Goal: Information Seeking & Learning: Learn about a topic

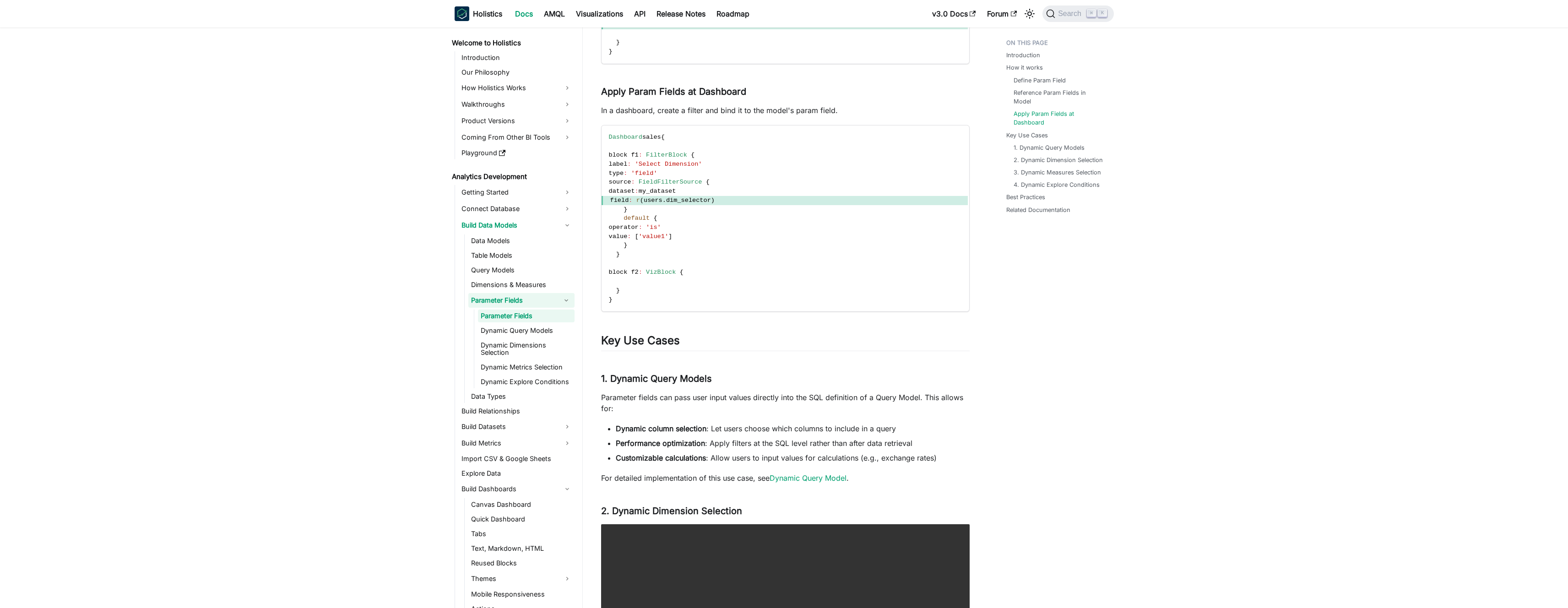
scroll to position [46, 0]
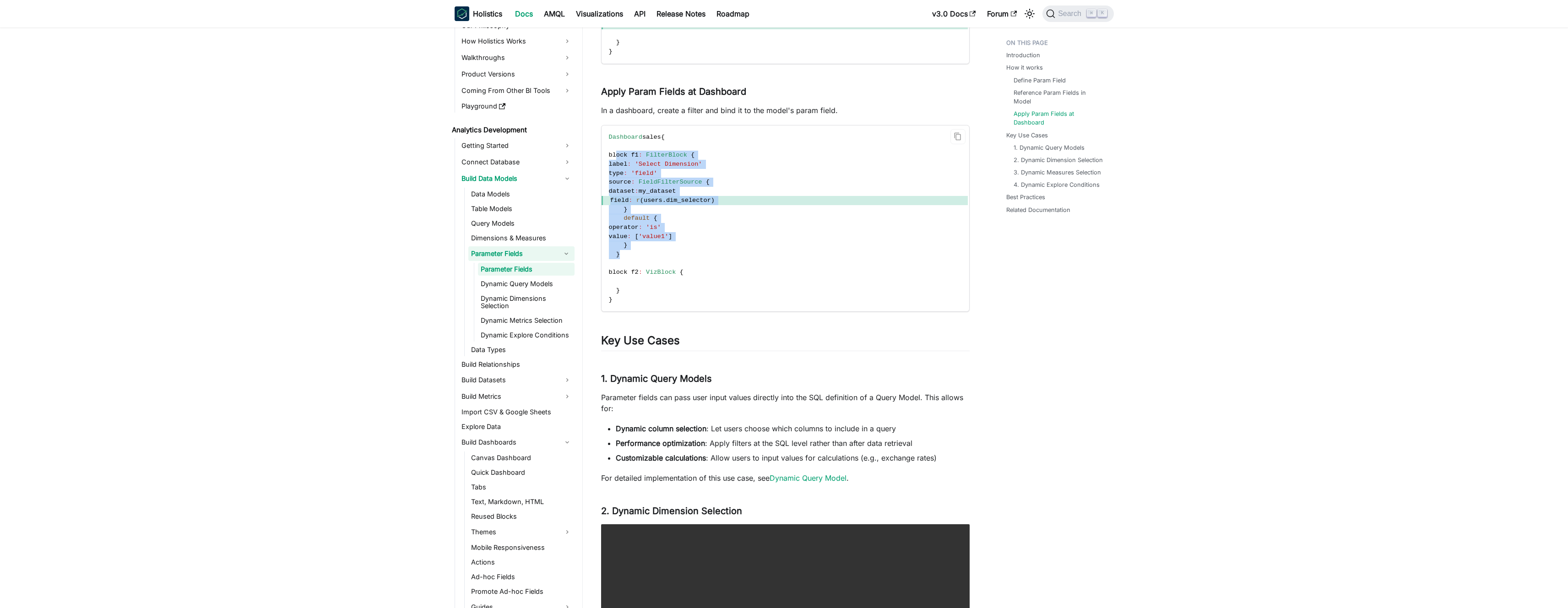
drag, startPoint x: 616, startPoint y: 155, endPoint x: 628, endPoint y: 253, distance: 98.7
click at [628, 253] on code "Dashboard sales { block f1 : FilterBlock { label : 'Select Dimension' type : 'f…" at bounding box center [784, 218] width 366 height 186
copy code "block f1 : FilterBlock { label : 'Select Dimension' type : 'field' source : Fie…"
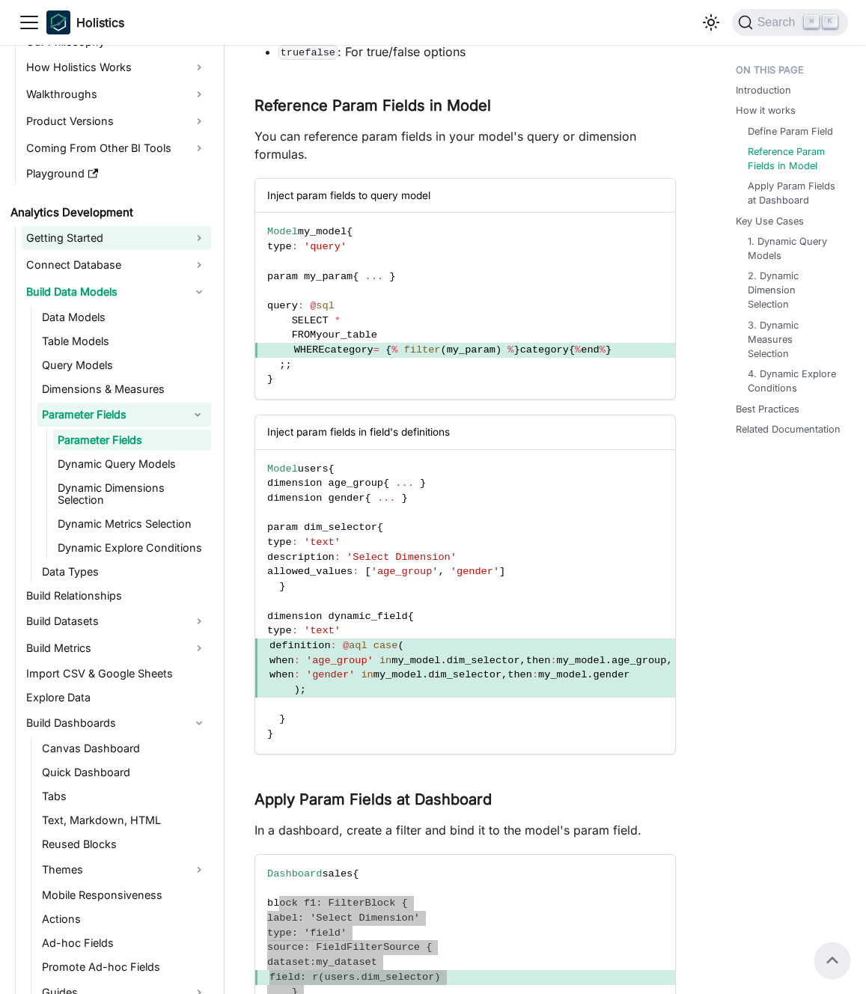
scroll to position [829, 0]
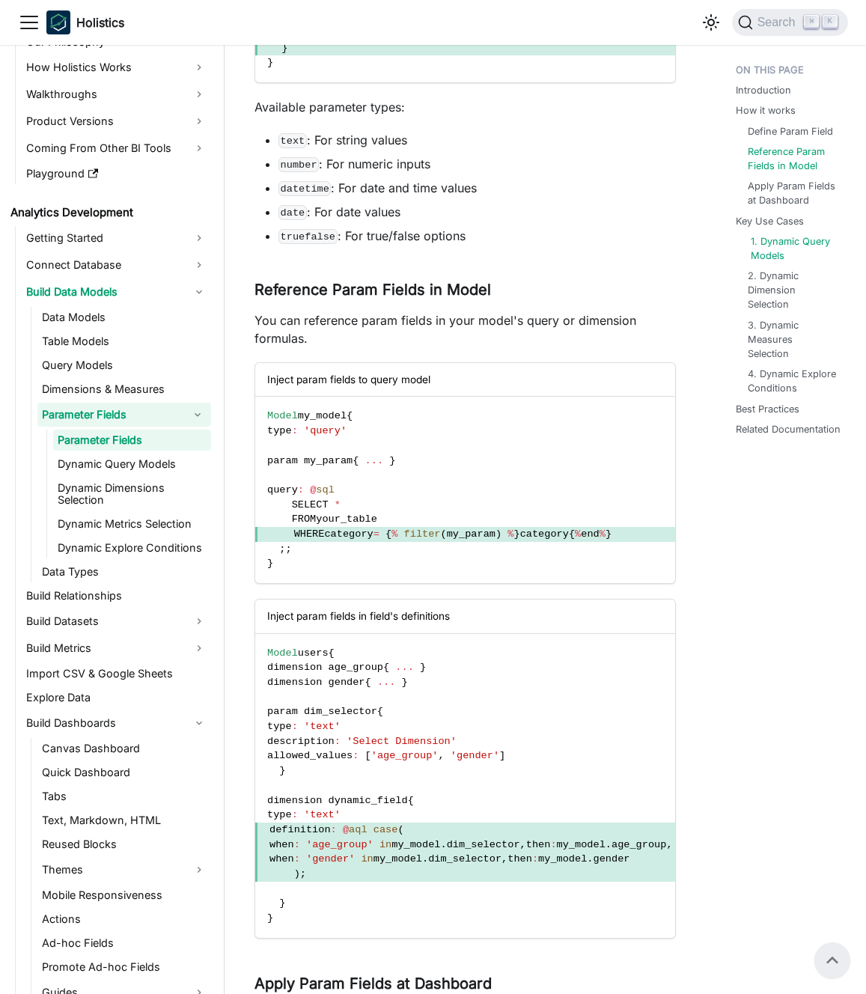
click at [779, 253] on link "1. Dynamic Query Models" at bounding box center [795, 248] width 88 height 28
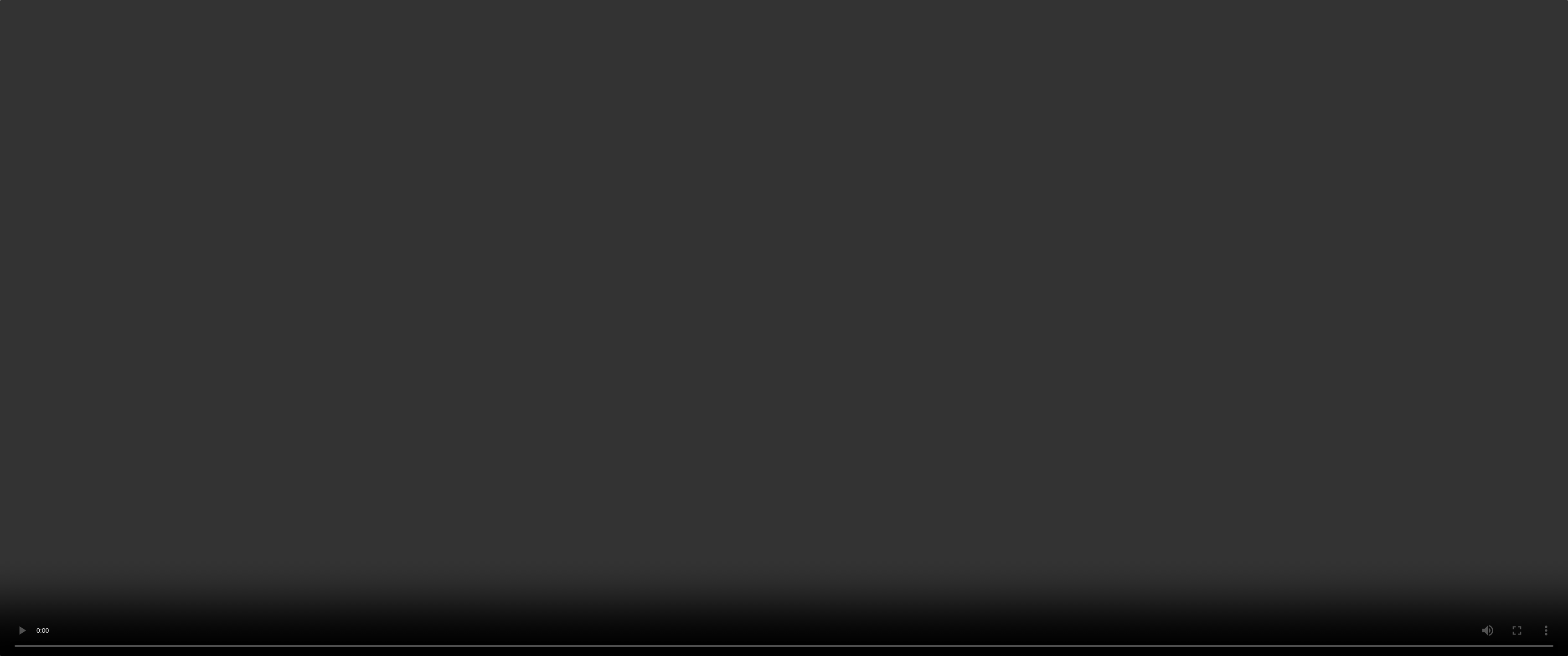
click at [1415, 400] on video "Your browser does not support embedding video, but you can download it ." at bounding box center [784, 328] width 1568 height 656
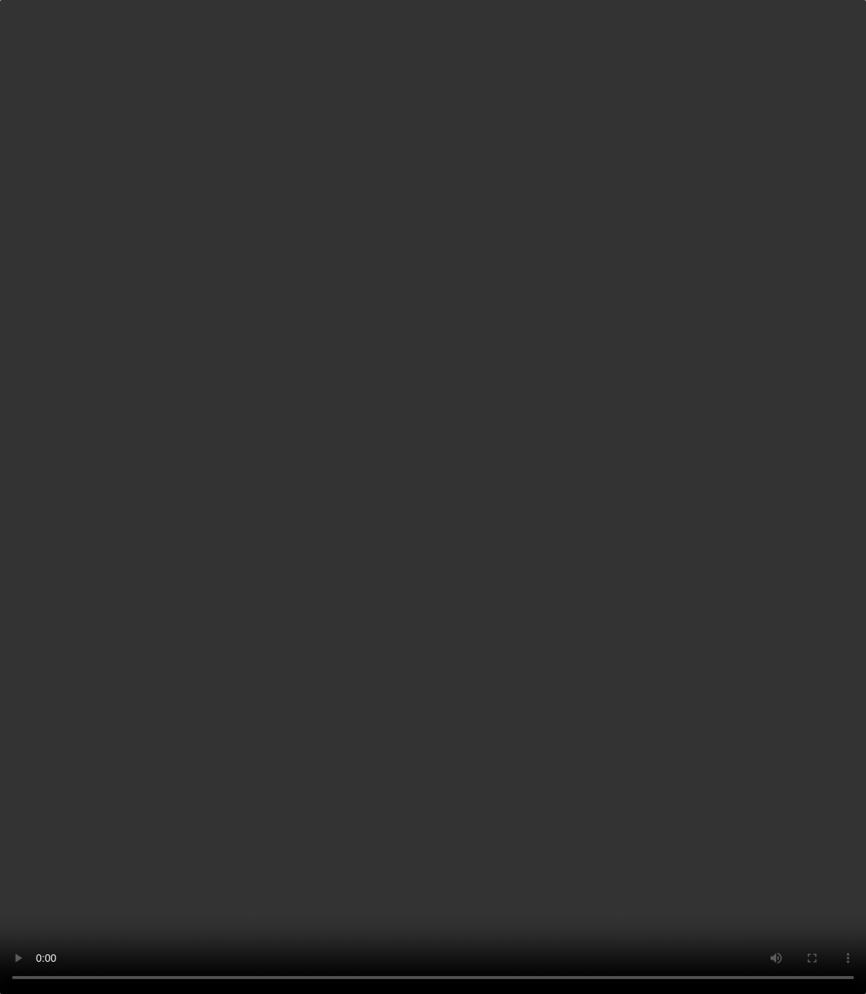
scroll to position [2032, 0]
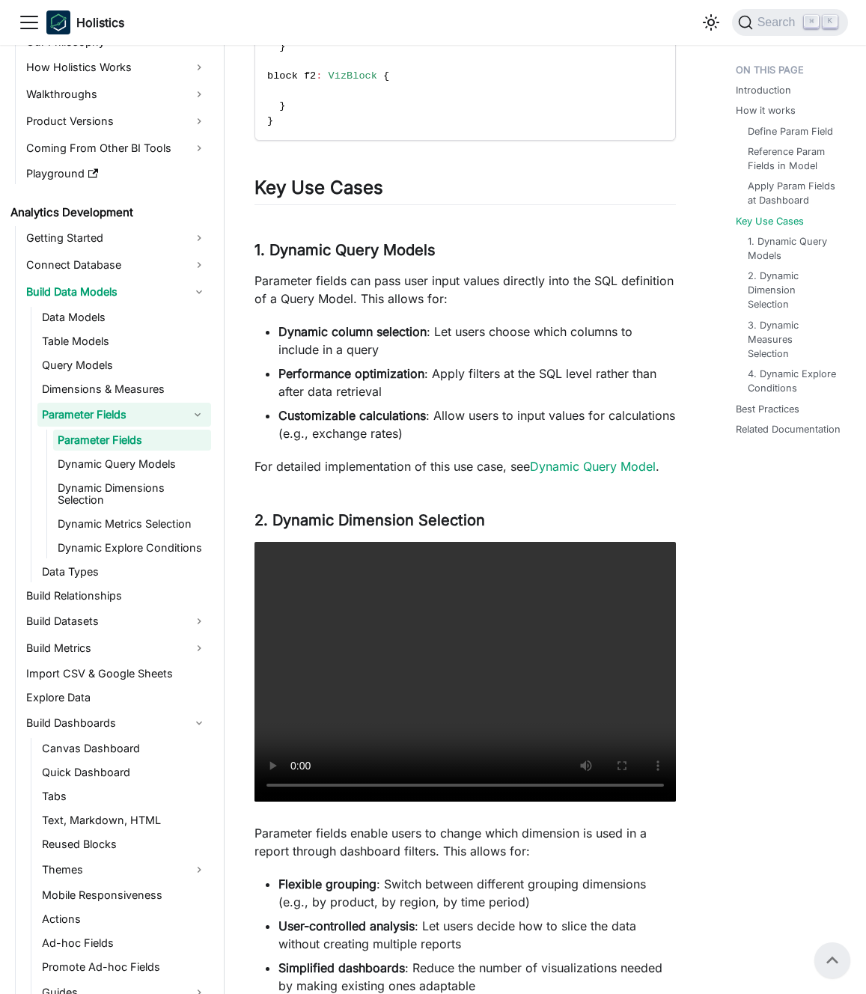
click at [576, 507] on div "Parameter Fields Introduction ​ Parameter fields (aka param fields) are special…" at bounding box center [466, 158] width 422 height 4205
click at [578, 474] on link "Dynamic Query Model" at bounding box center [593, 466] width 126 height 15
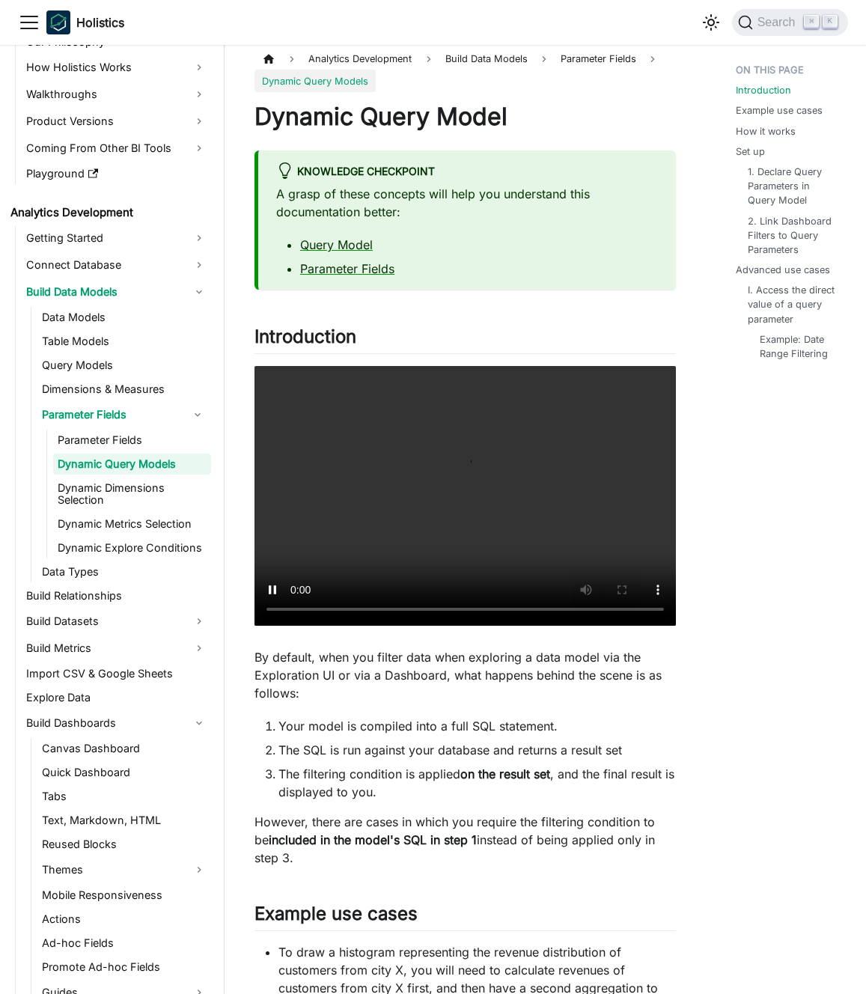
scroll to position [21, 0]
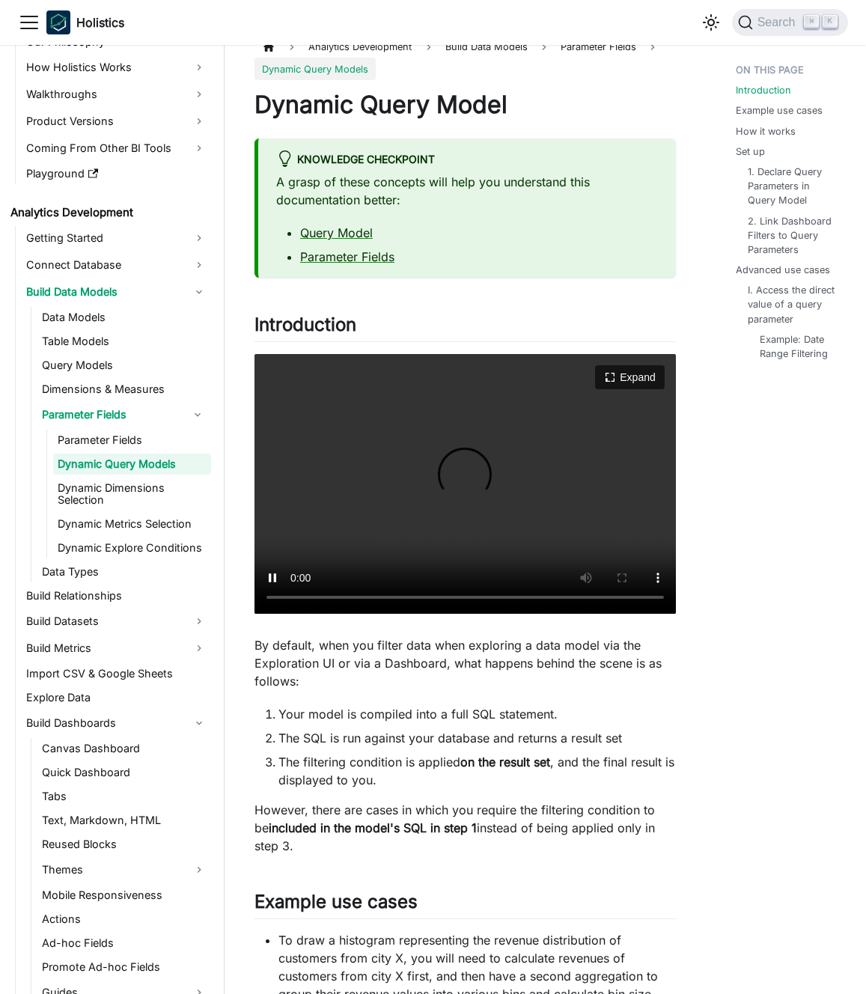
click at [395, 523] on video "Your browser does not support embedding video, but you can download it ." at bounding box center [466, 484] width 422 height 260
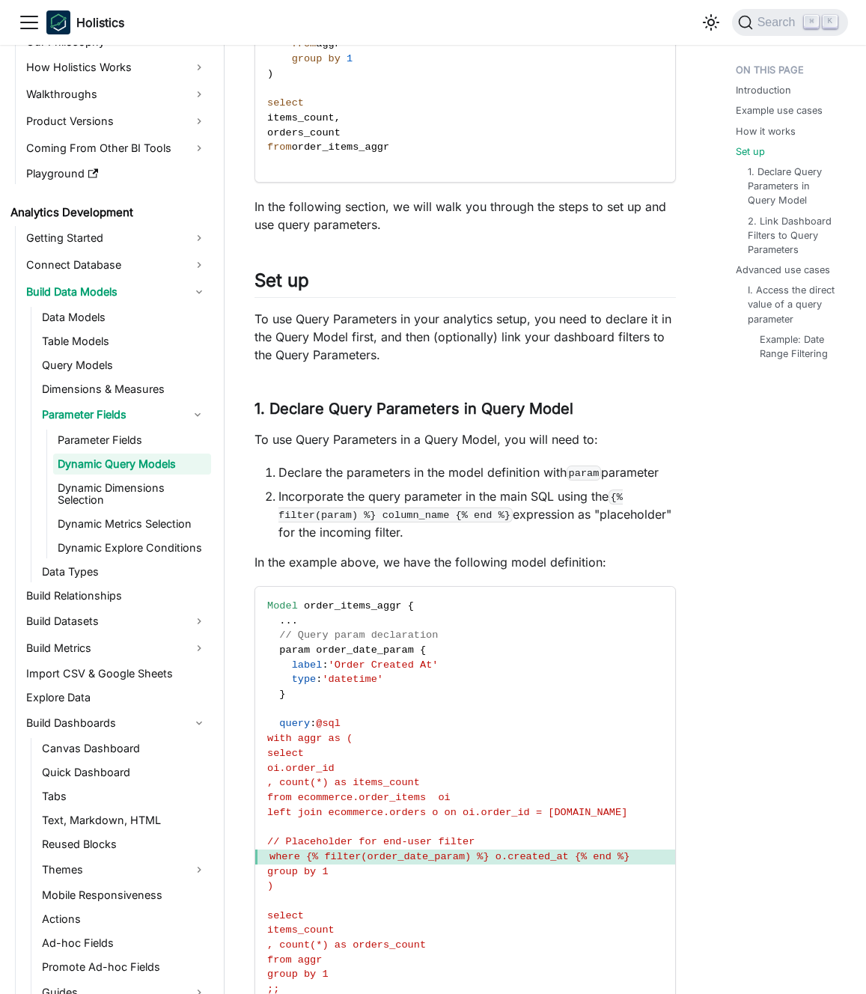
scroll to position [2222, 0]
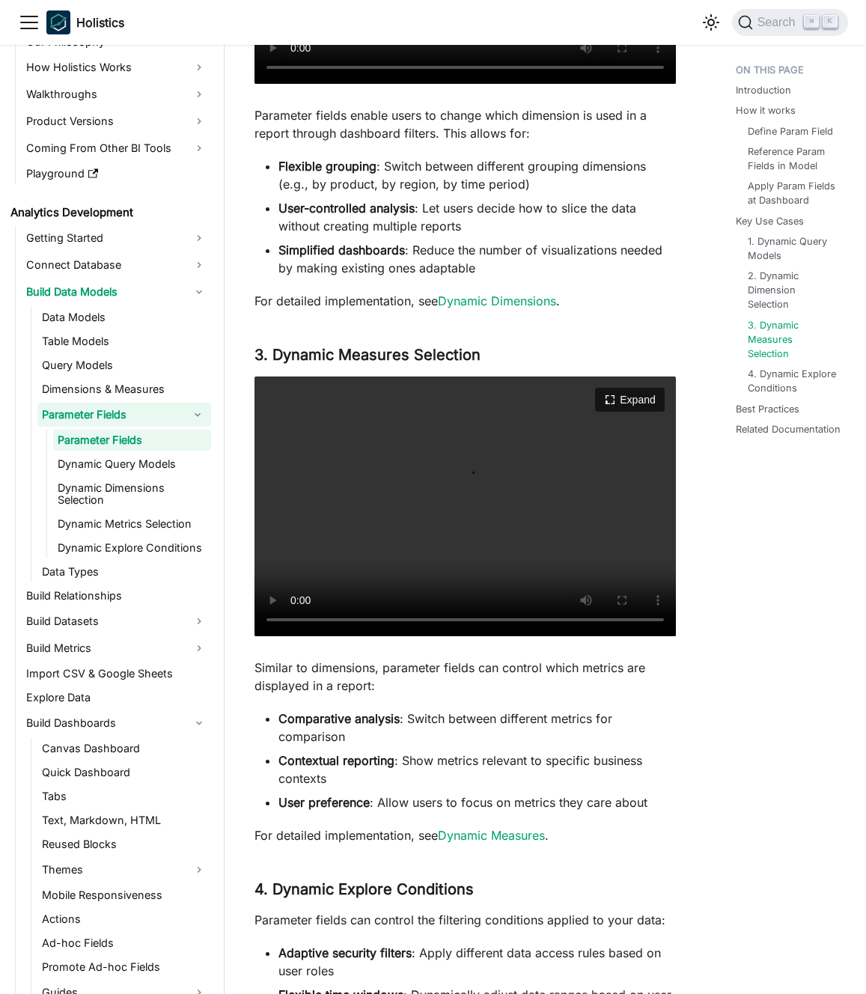
scroll to position [3025, 0]
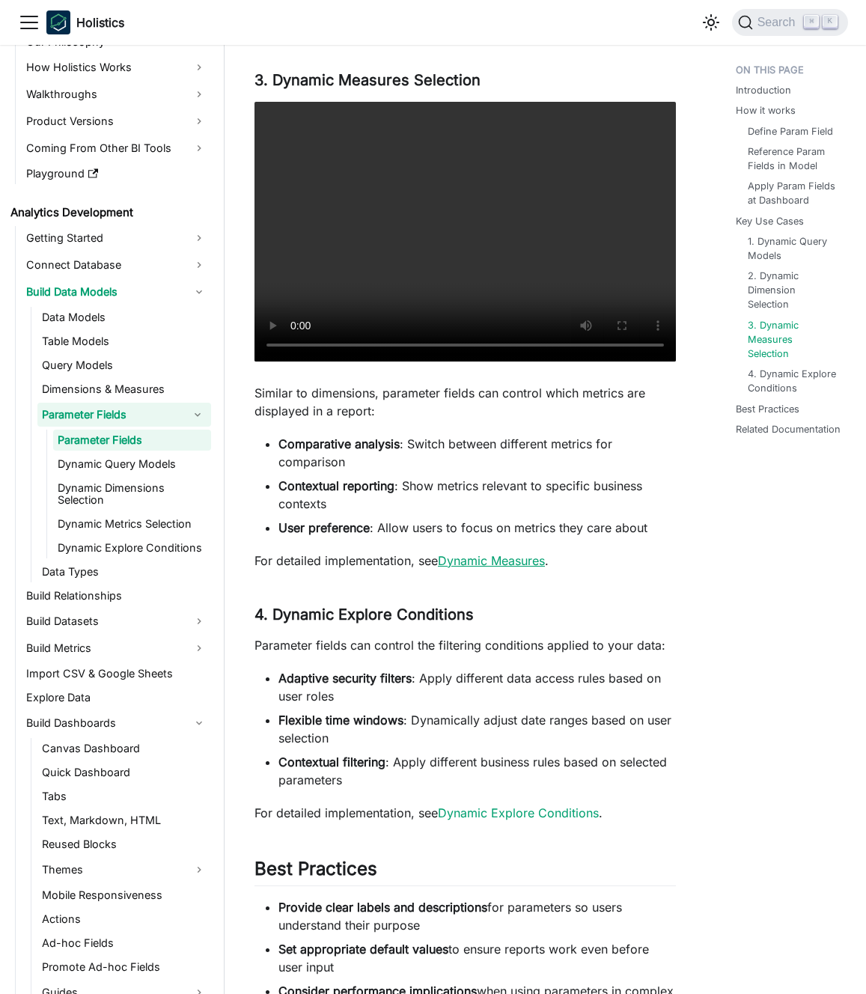
click at [482, 568] on link "Dynamic Measures" at bounding box center [491, 560] width 107 height 15
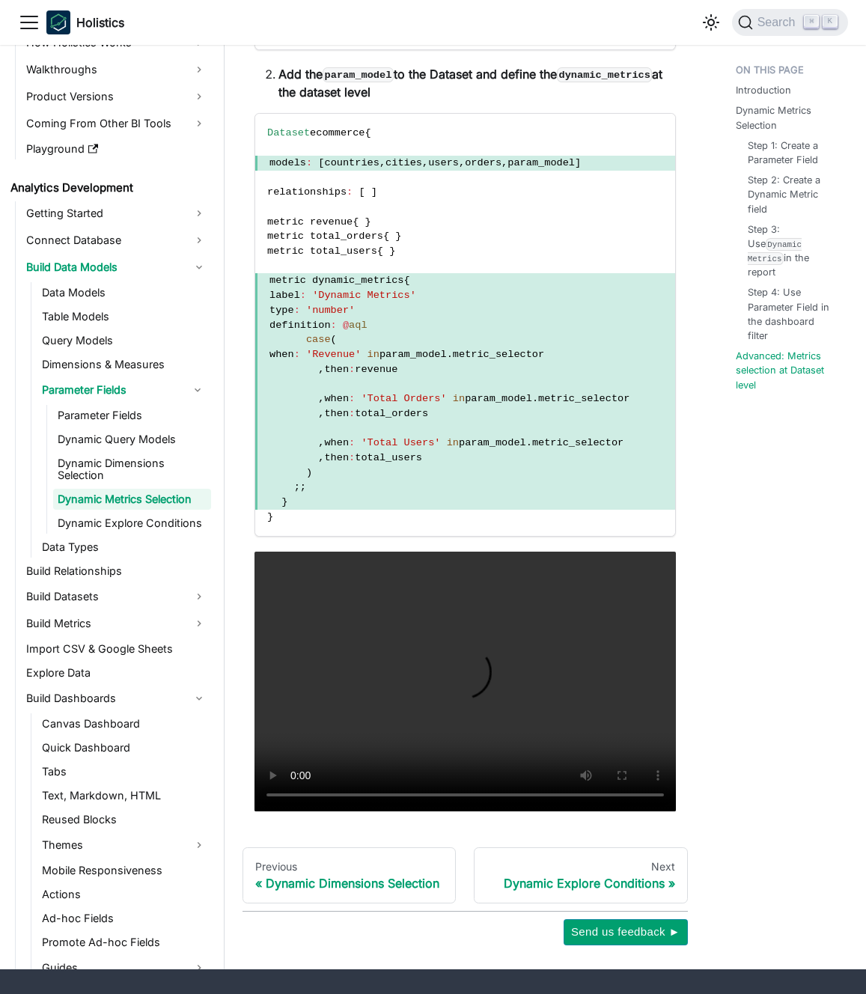
scroll to position [3116, 0]
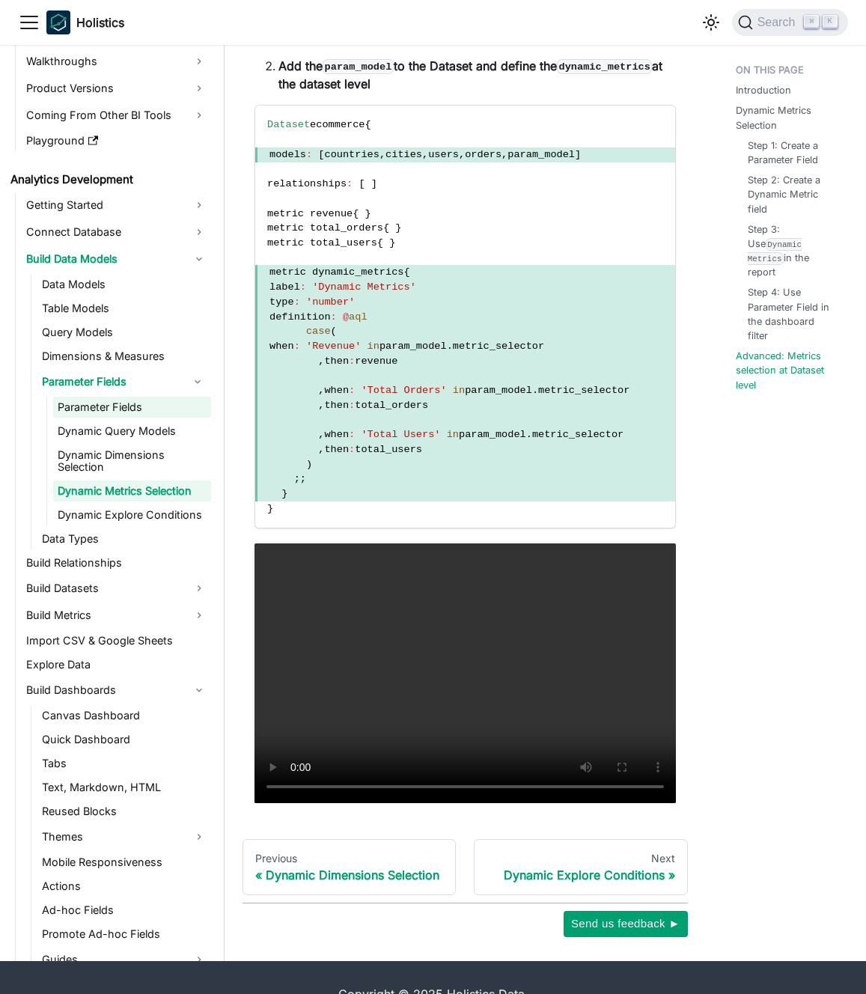
click at [139, 404] on link "Parameter Fields" at bounding box center [132, 407] width 158 height 21
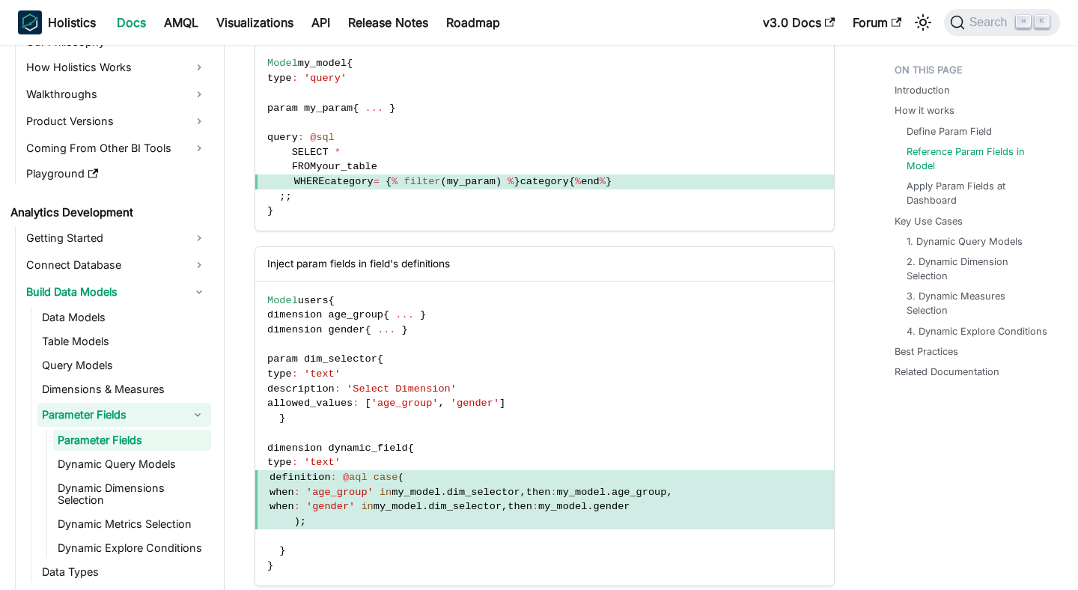
scroll to position [1101, 0]
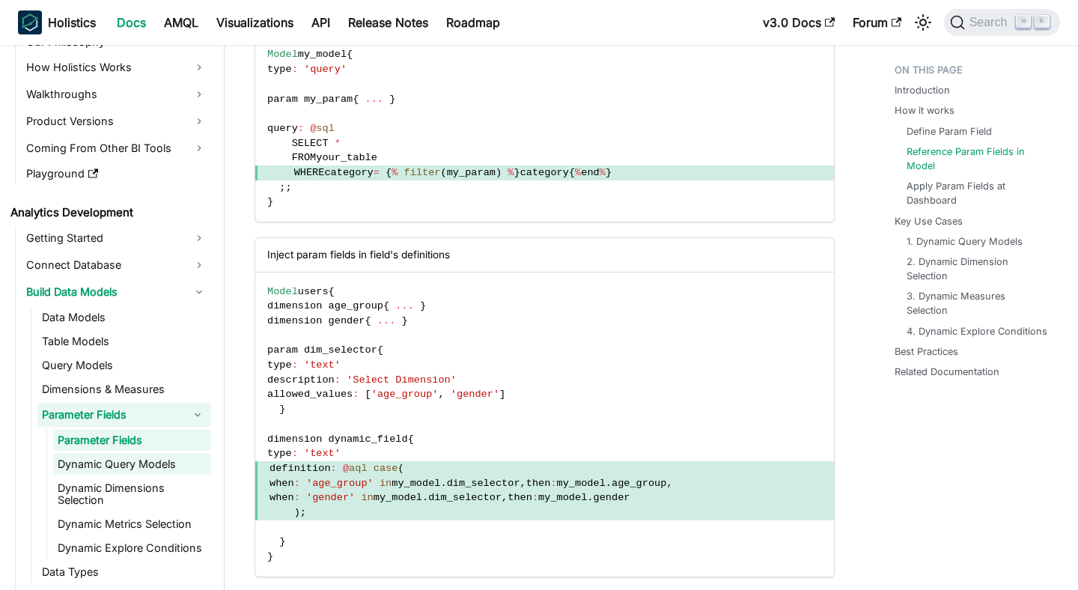
click at [154, 466] on link "Dynamic Query Models" at bounding box center [132, 464] width 158 height 21
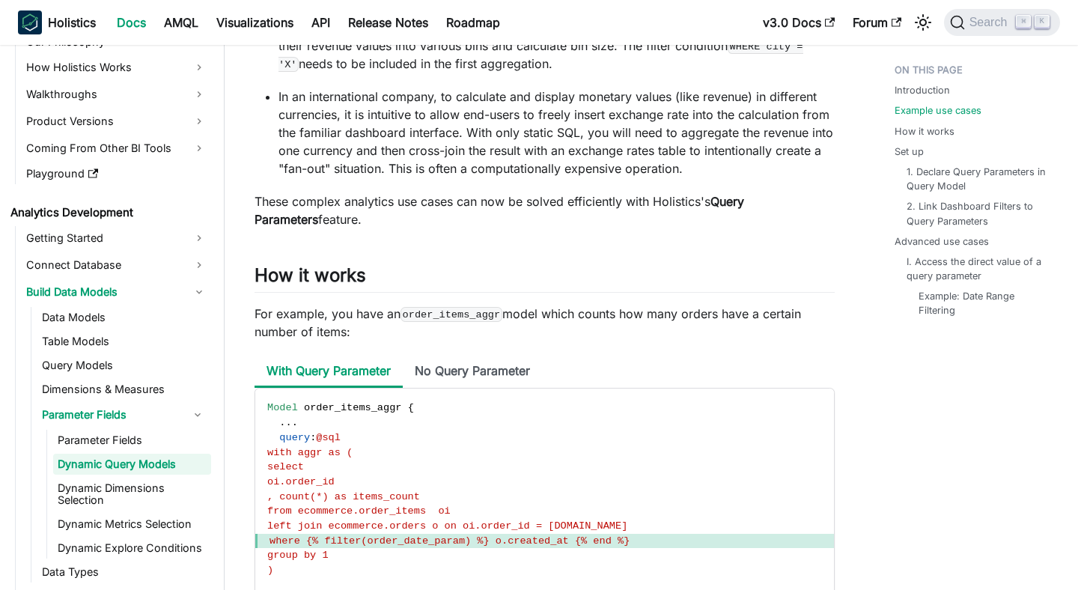
scroll to position [952, 0]
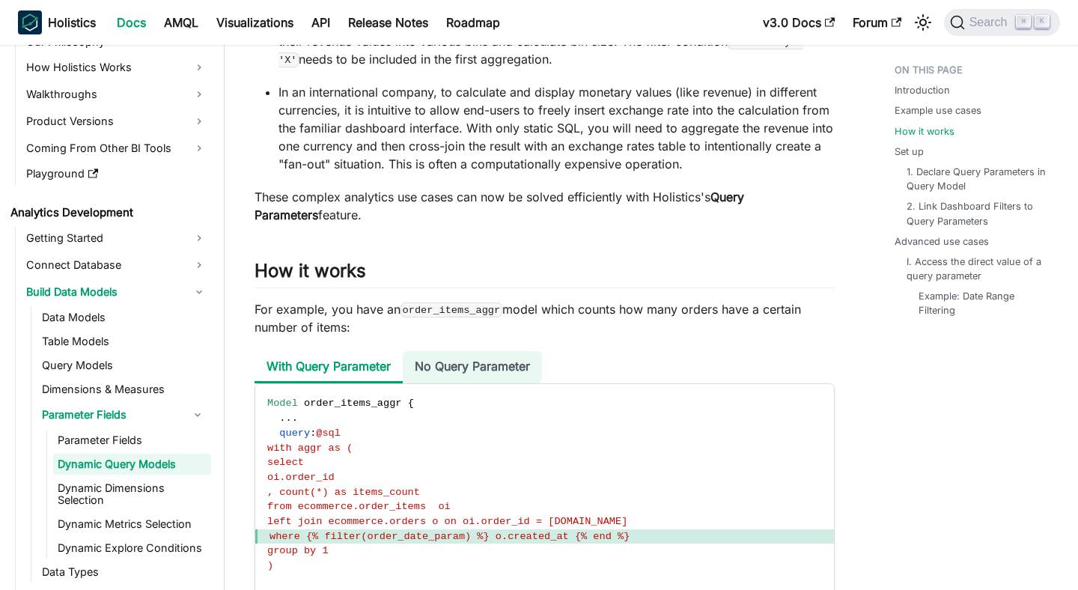
click at [455, 359] on li "No Query Parameter" at bounding box center [472, 367] width 139 height 32
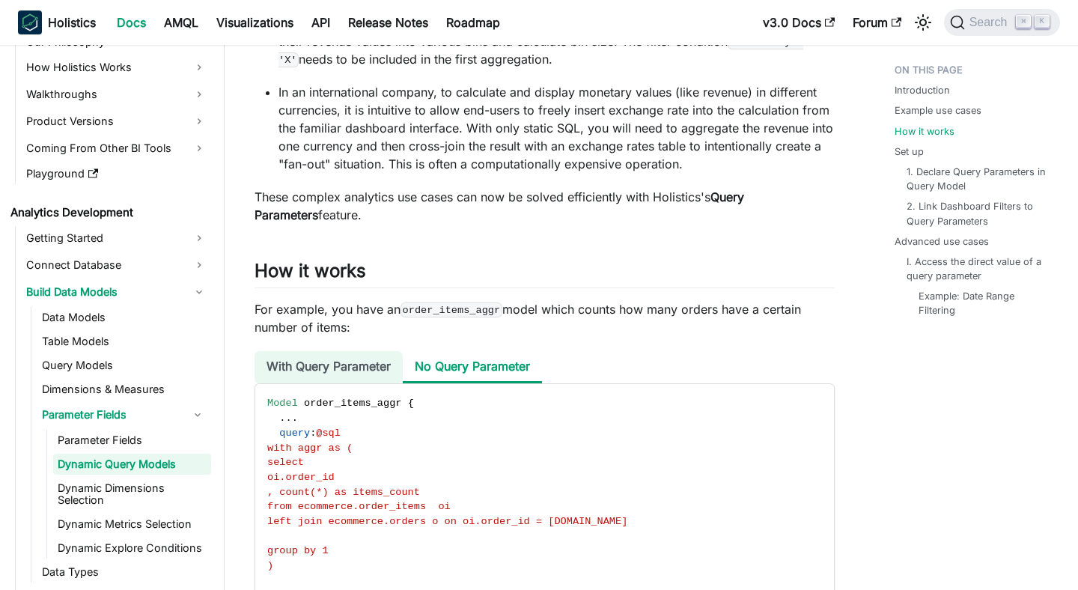
click at [332, 364] on li "With Query Parameter" at bounding box center [329, 367] width 148 height 32
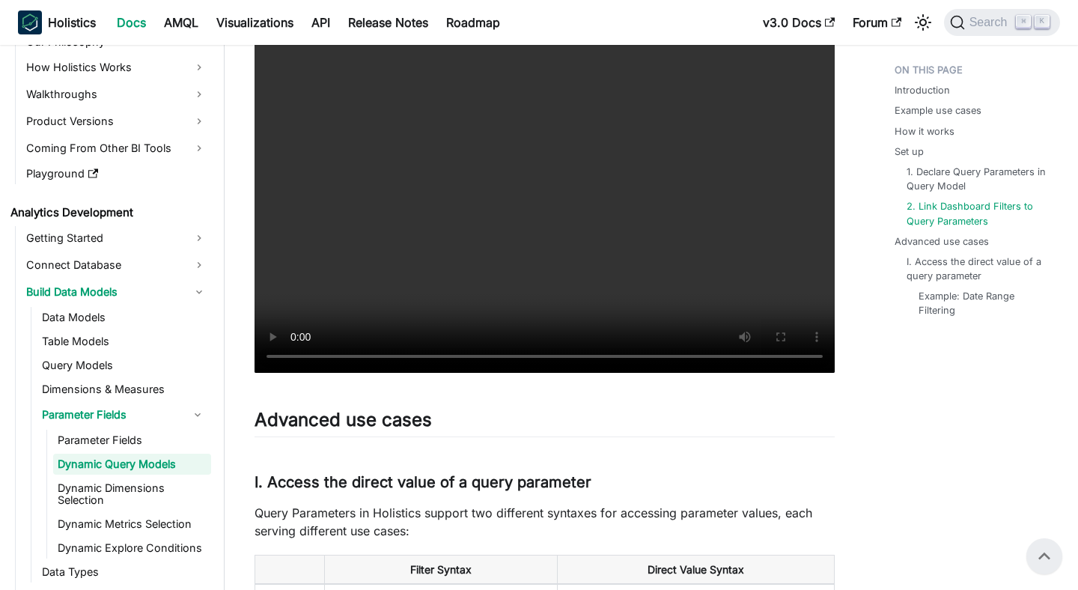
scroll to position [3641, 0]
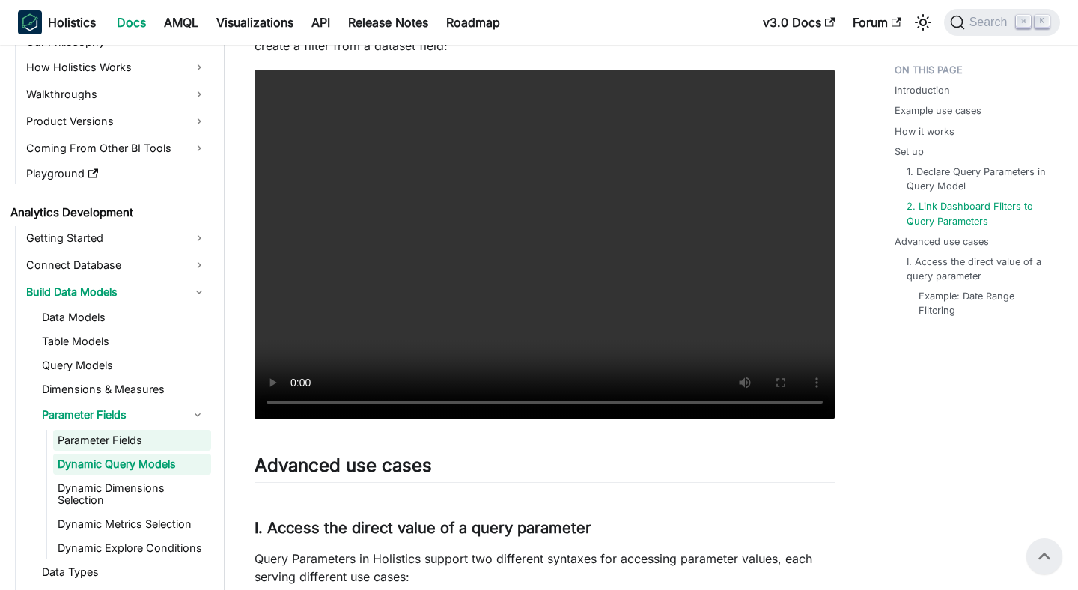
click at [130, 443] on link "Parameter Fields" at bounding box center [132, 440] width 158 height 21
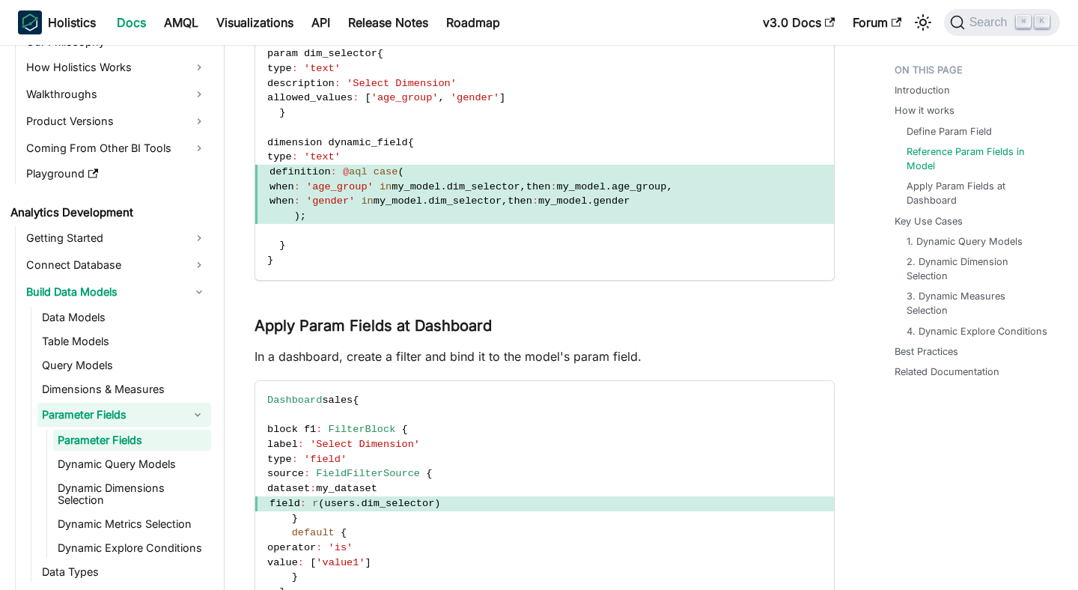
scroll to position [1398, 0]
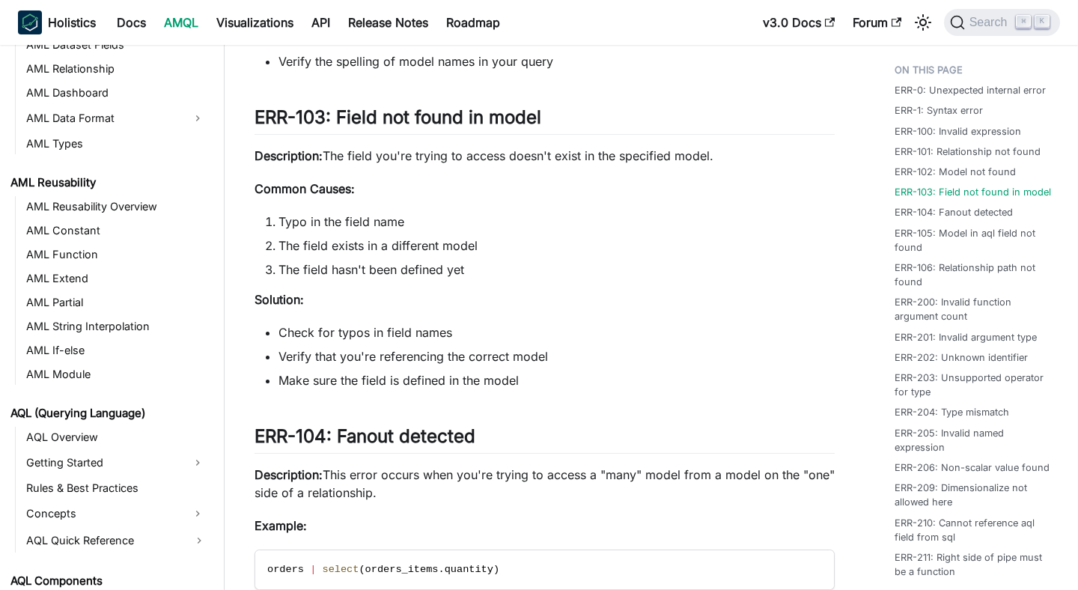
scroll to position [307, 0]
click at [976, 23] on span "Search" at bounding box center [991, 22] width 52 height 13
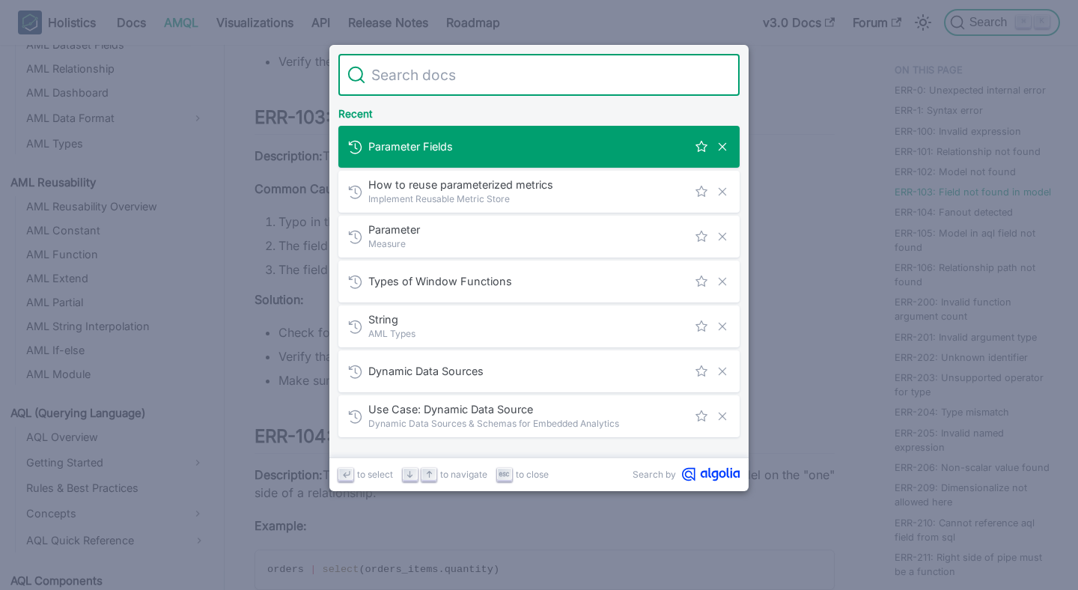
type input "e"
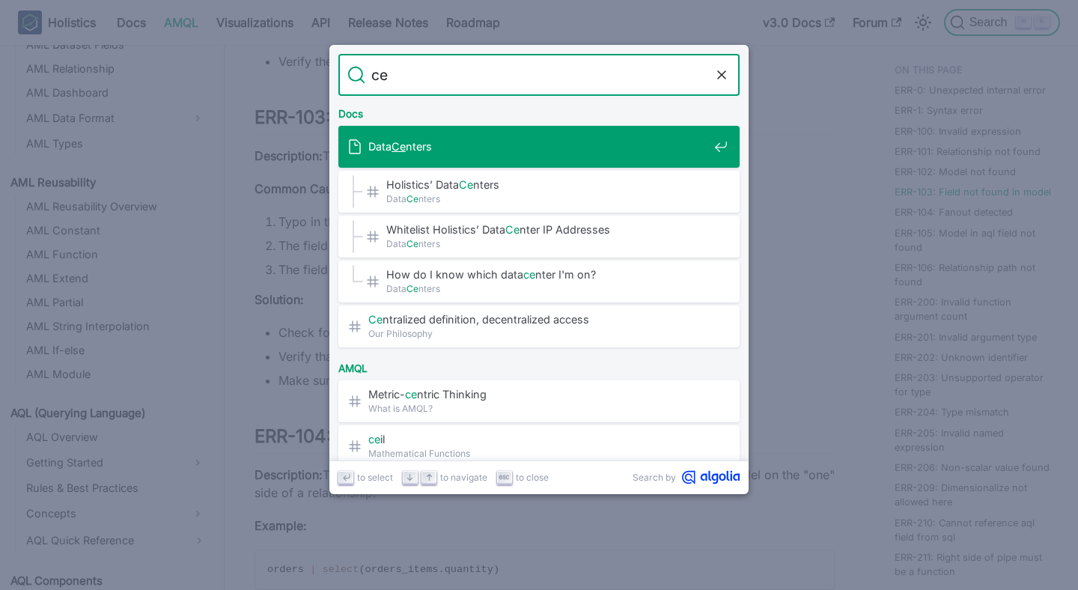
type input "c"
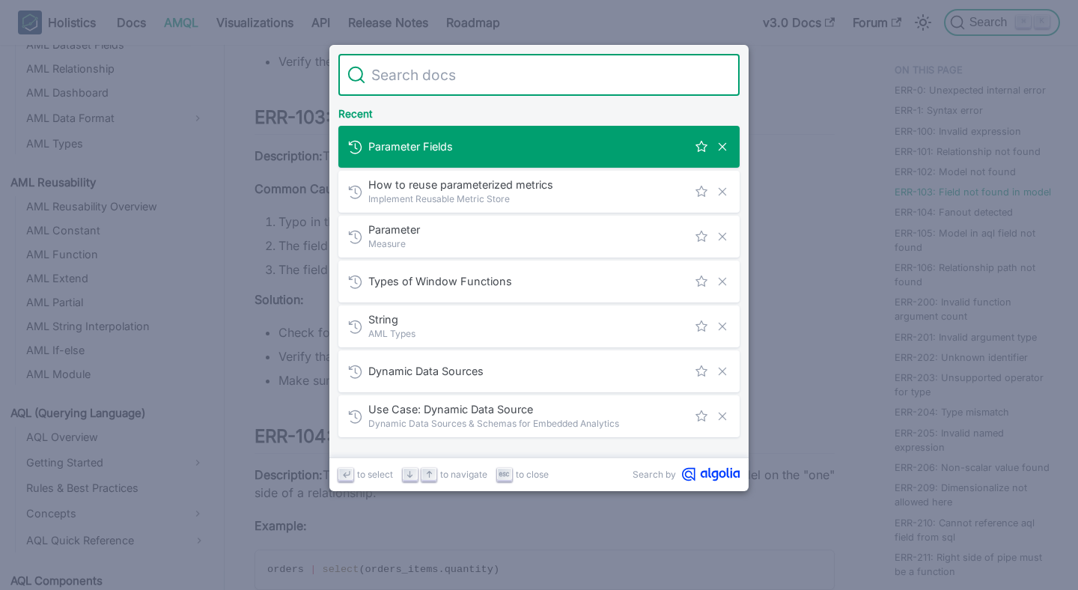
type input "a"
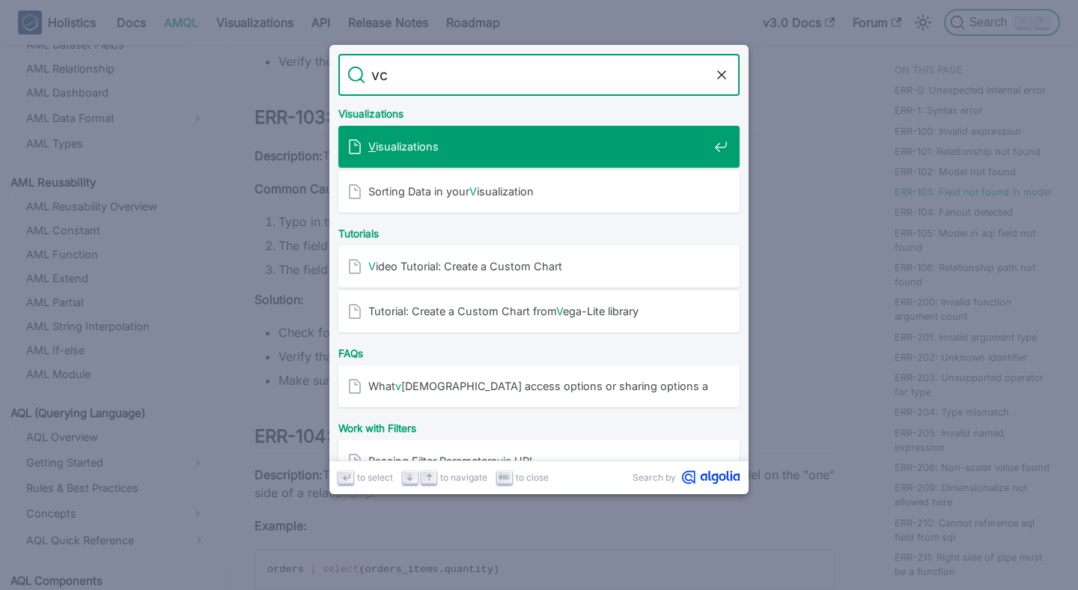
type input "v"
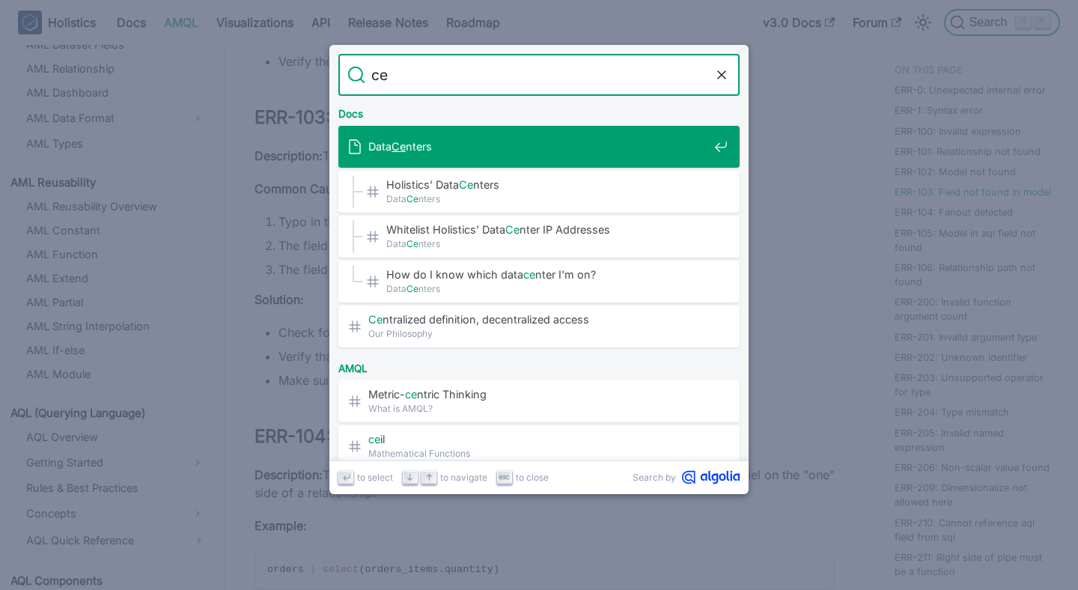
type input "cei"
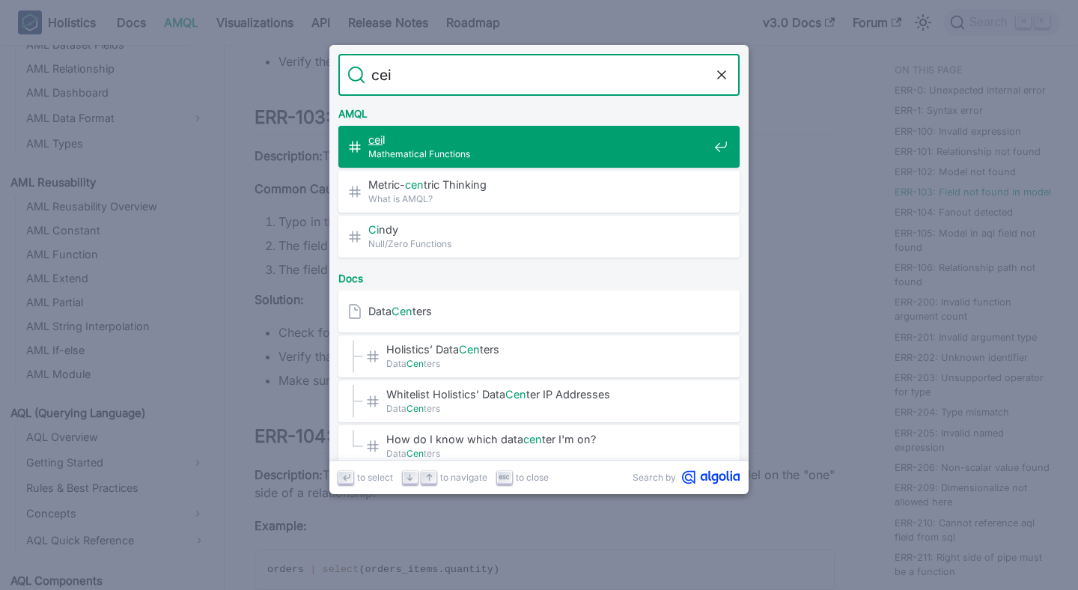
click at [577, 129] on div "cei l​ Mathematical Functions" at bounding box center [543, 147] width 392 height 42
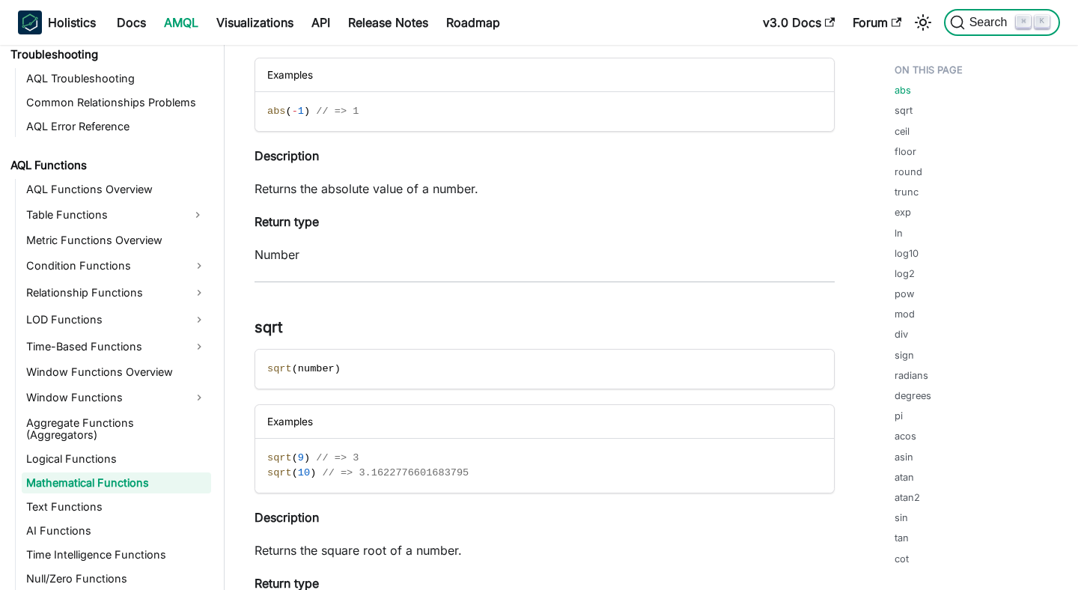
scroll to position [181, 0]
click at [908, 189] on link "trunc" at bounding box center [910, 192] width 24 height 14
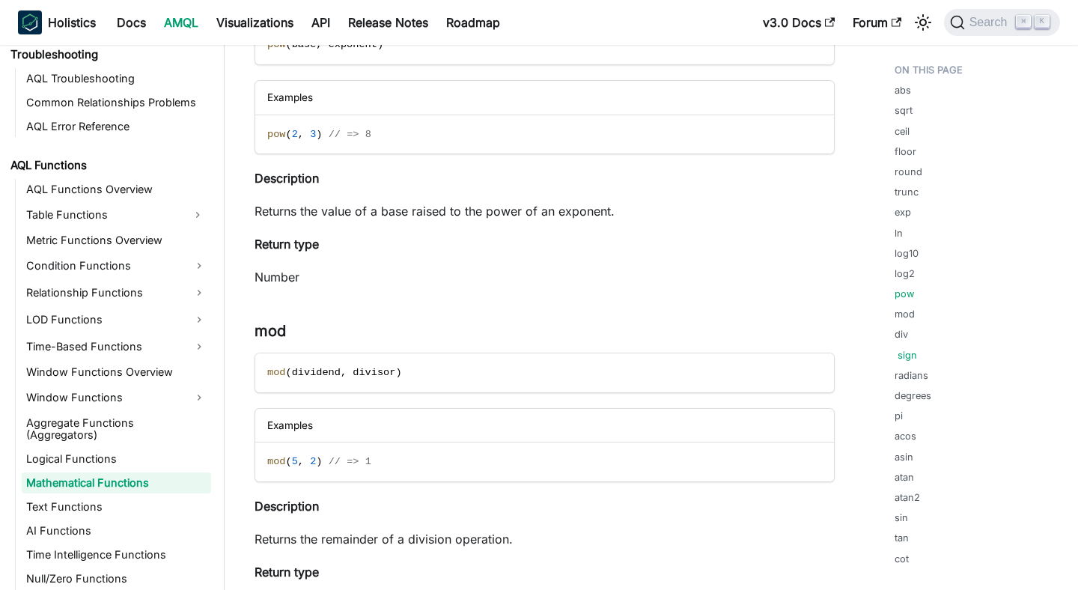
scroll to position [3863, 0]
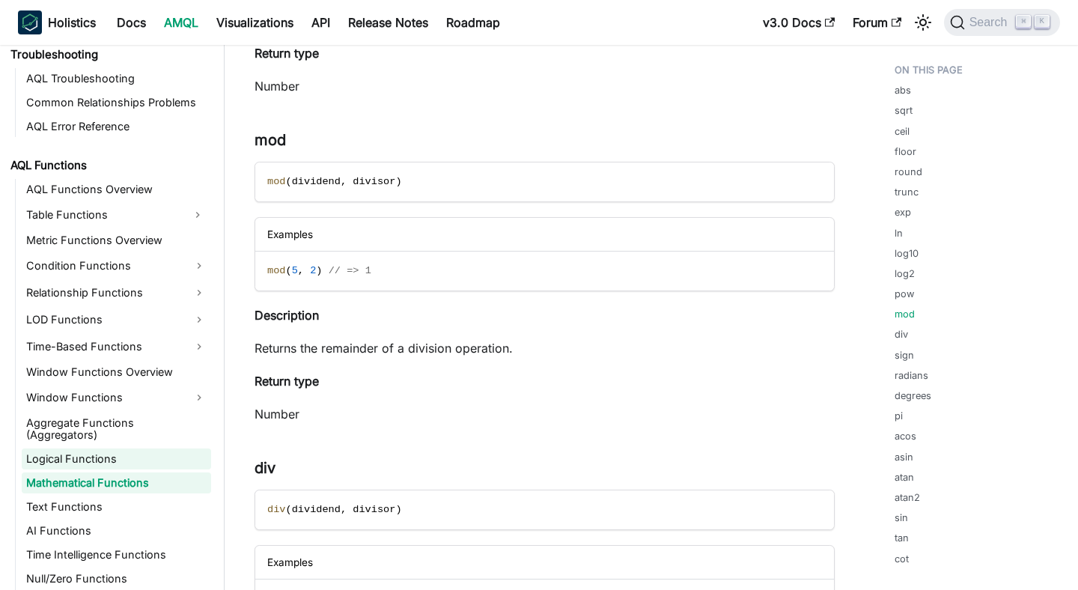
click at [106, 449] on link "Logical Functions" at bounding box center [116, 459] width 189 height 21
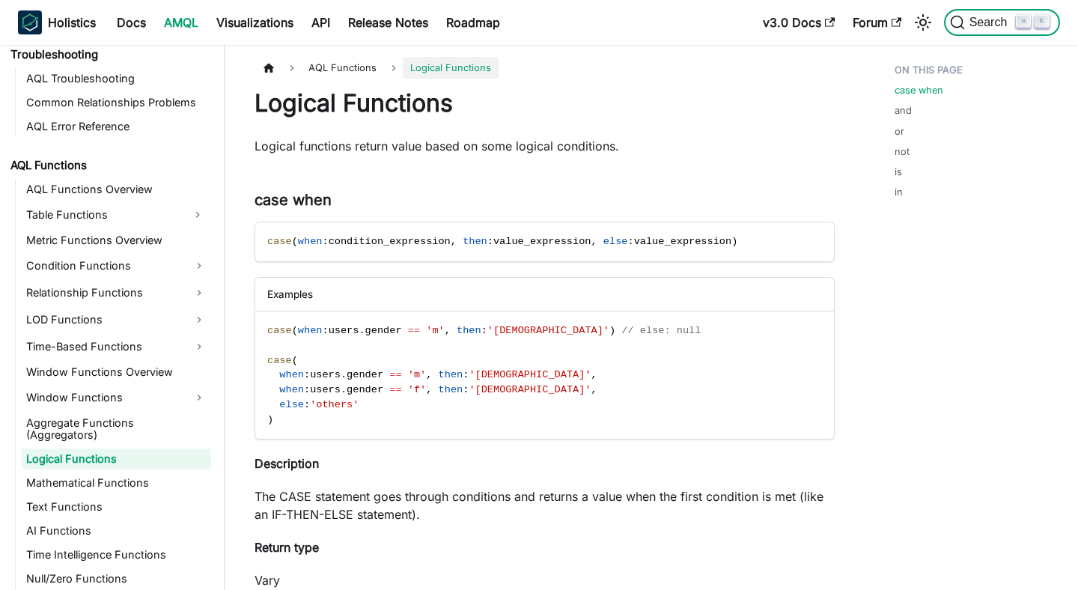
click at [982, 34] on button "Search ⌘ K" at bounding box center [1002, 22] width 116 height 27
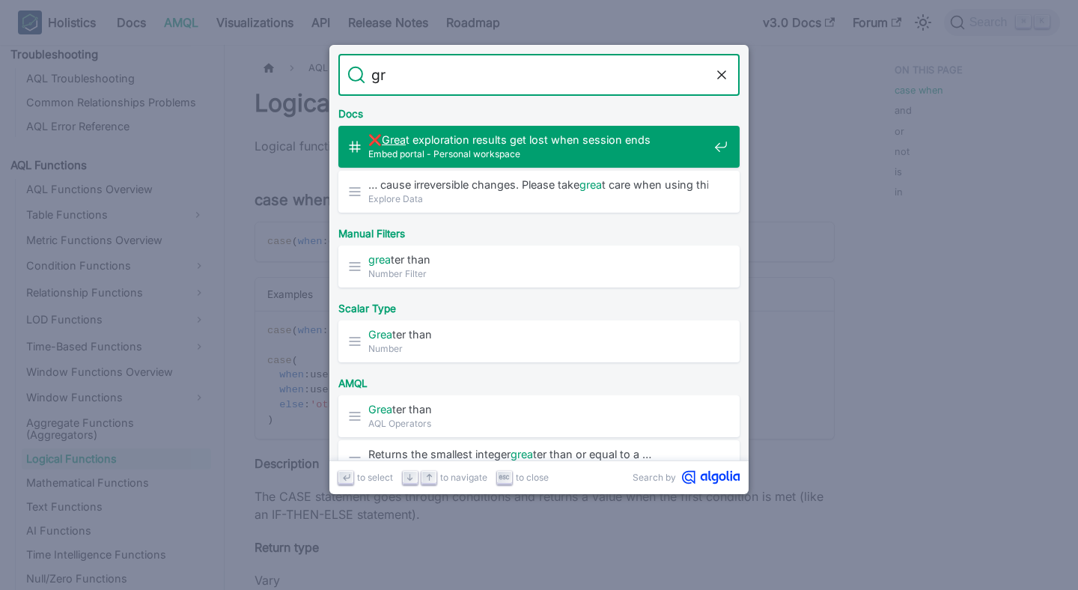
type input "g"
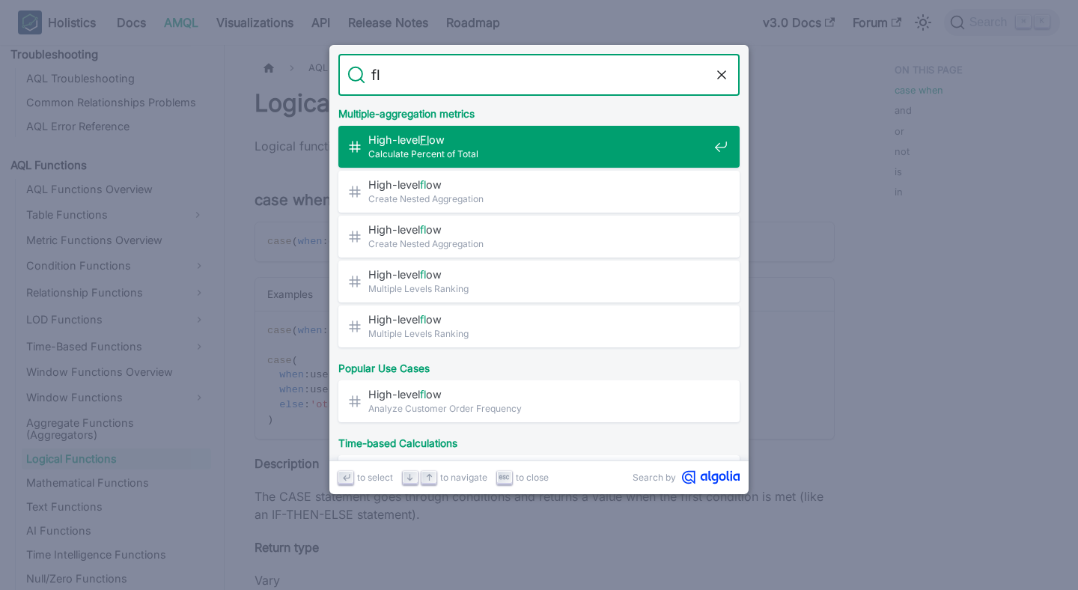
type input "f"
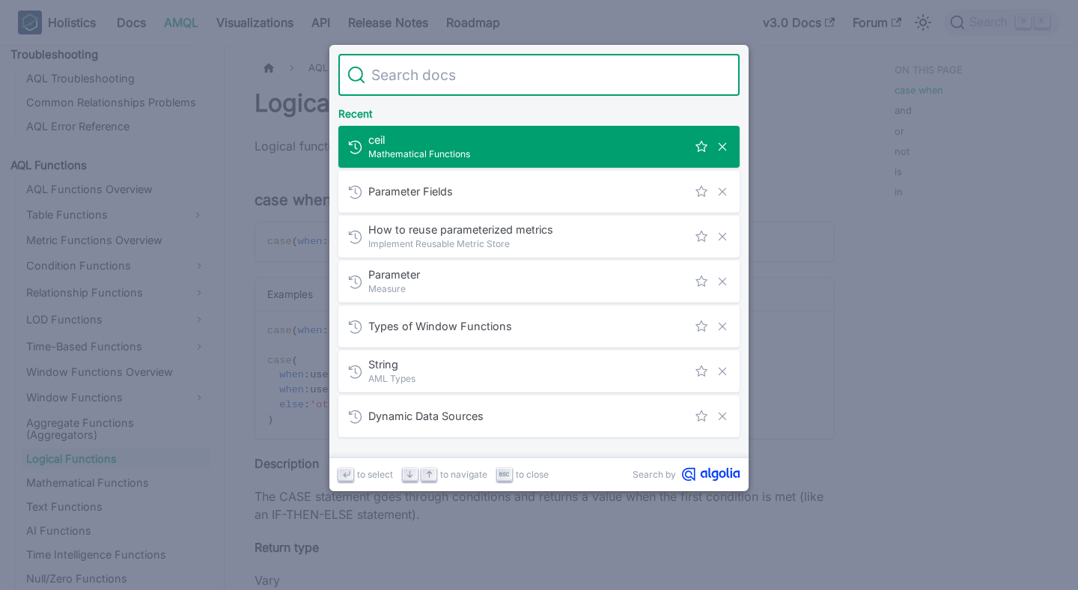
type input "t"
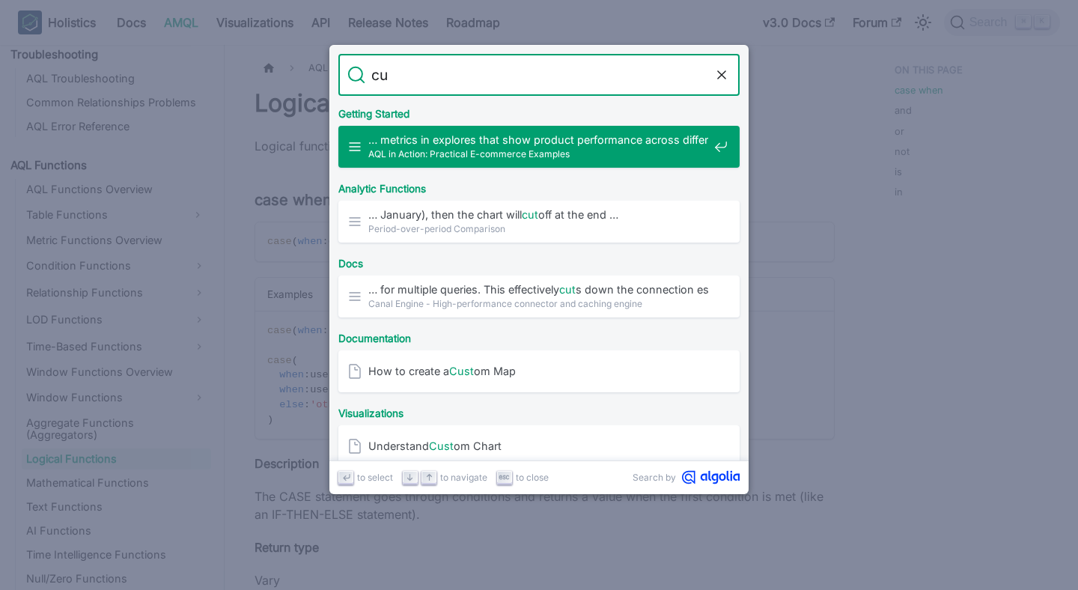
type input "c"
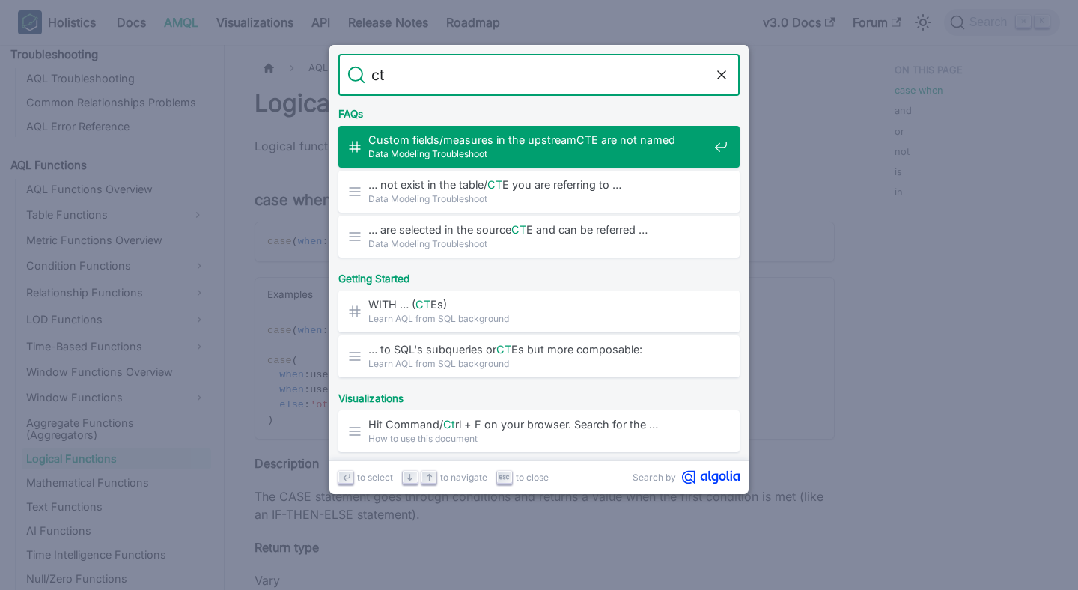
type input "c"
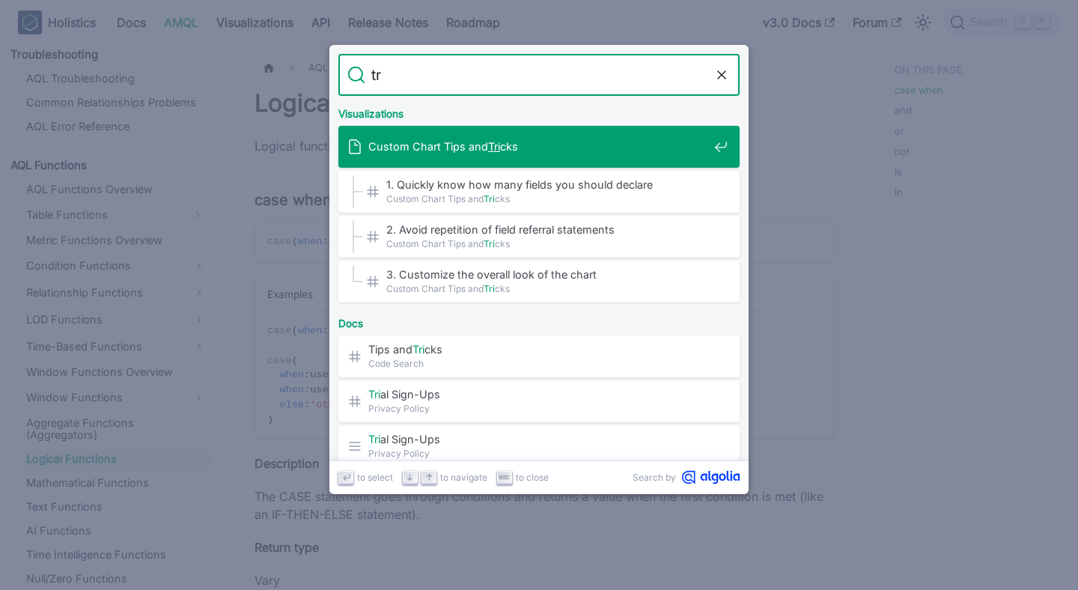
type input "t"
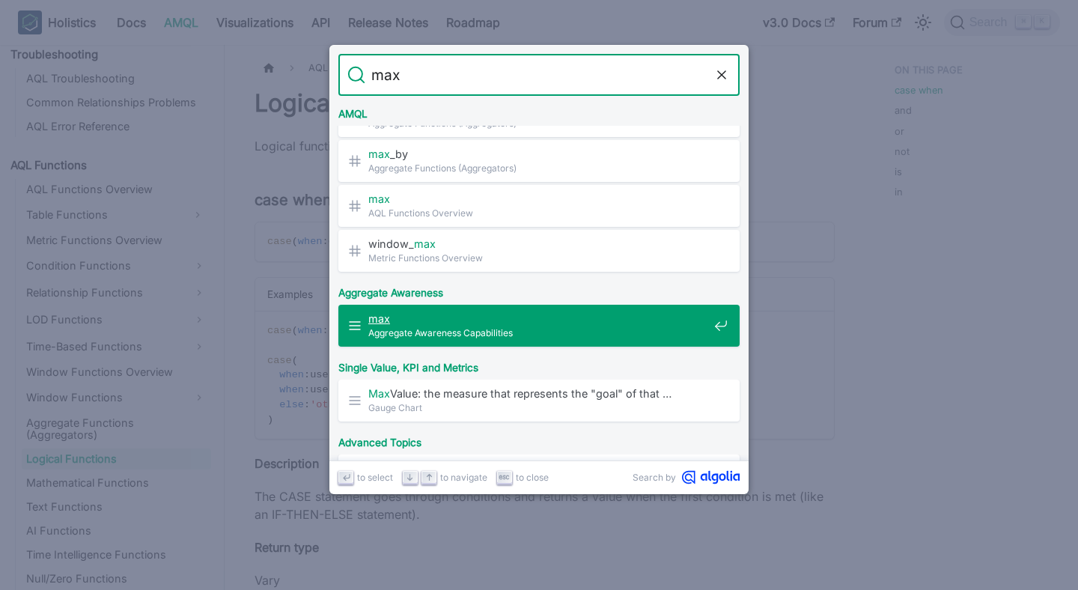
scroll to position [726, 0]
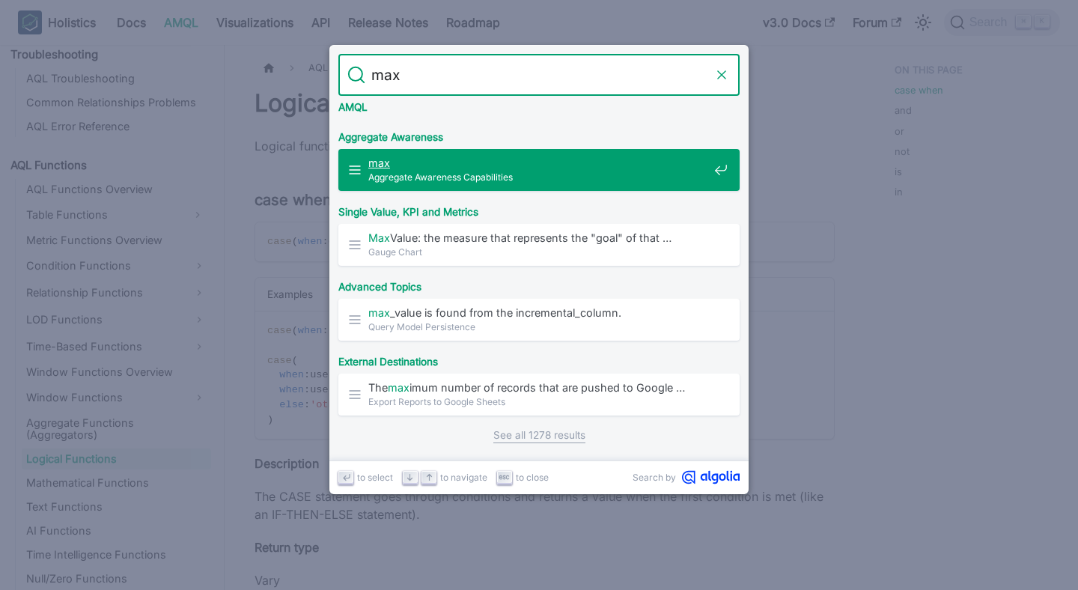
type input "max"
click at [717, 74] on icon "Clear the query" at bounding box center [721, 74] width 15 height 15
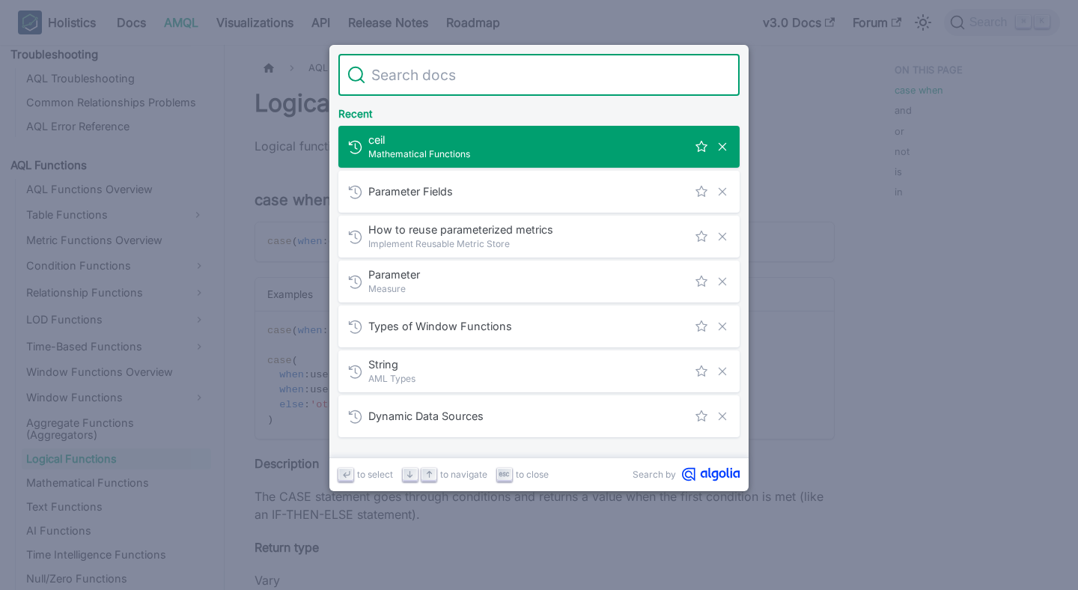
scroll to position [0, 0]
click at [435, 85] on input "Search" at bounding box center [547, 75] width 365 height 42
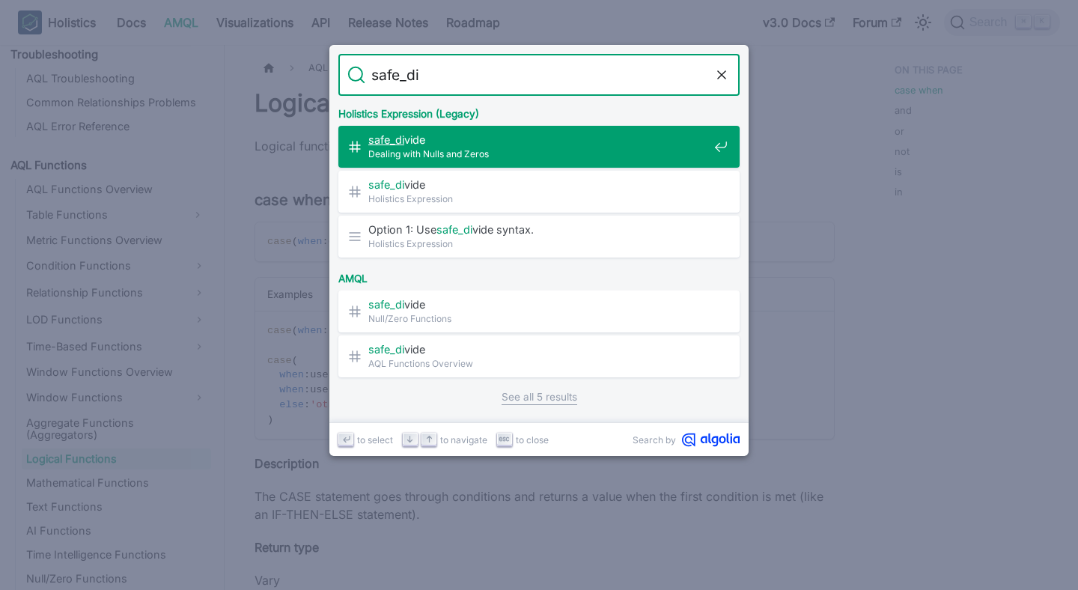
type input "safe_di"
click at [729, 76] on button "Clear the query" at bounding box center [722, 75] width 18 height 18
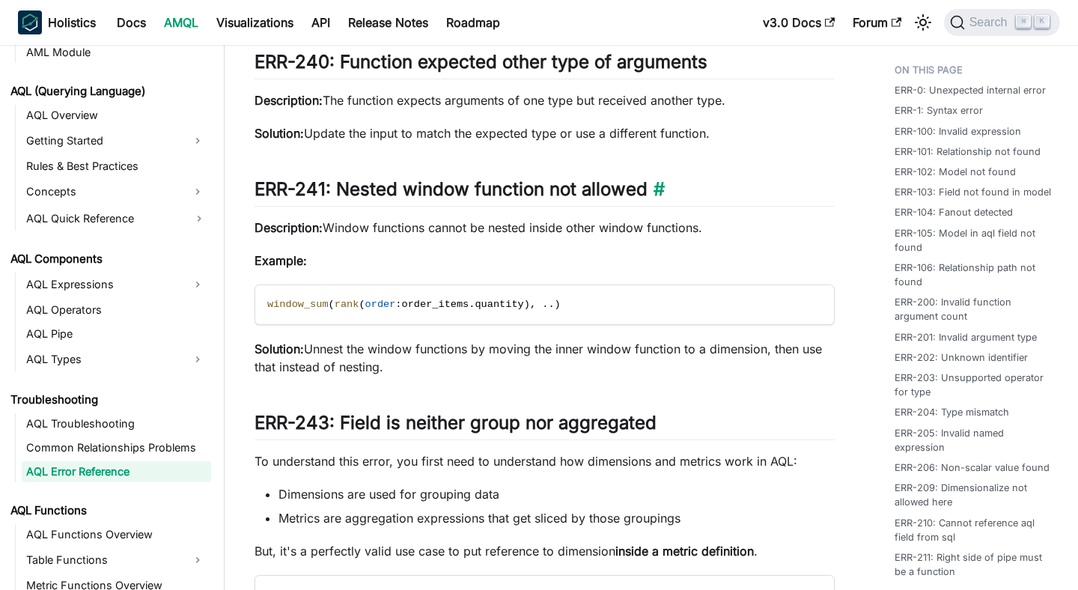
scroll to position [630, 0]
